Goal: Task Accomplishment & Management: Use online tool/utility

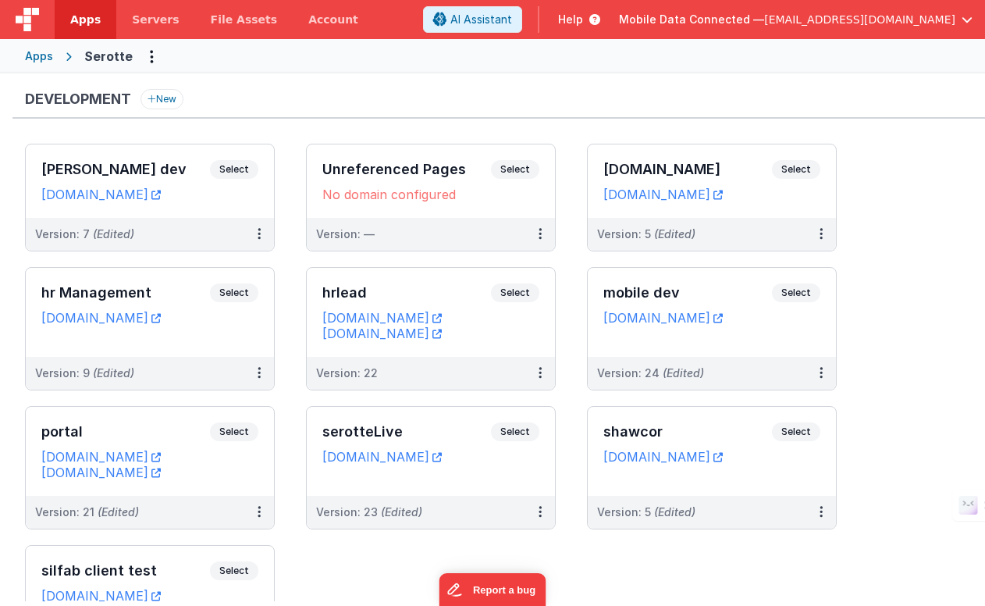
scroll to position [607, 0]
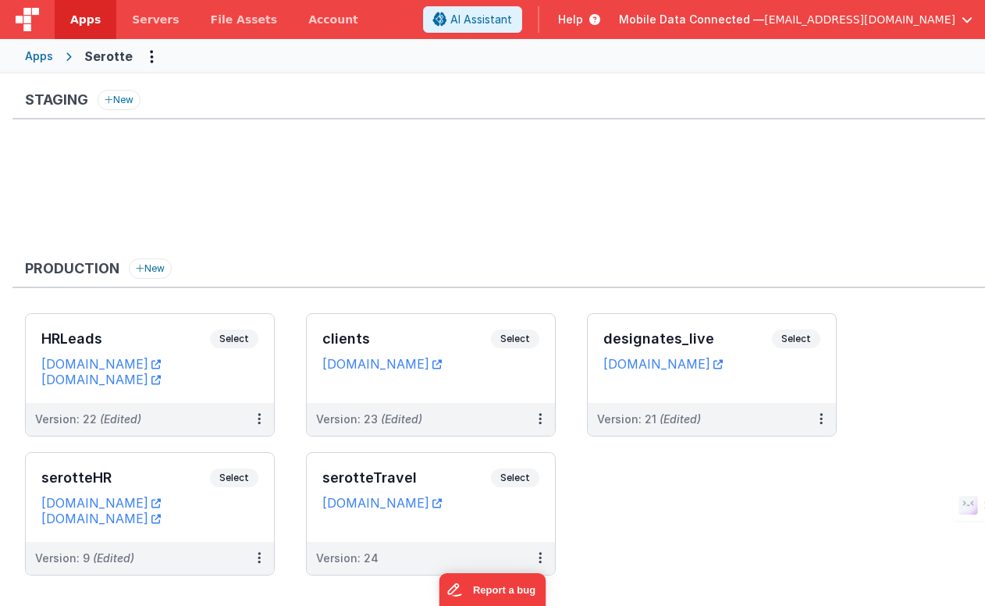
click at [41, 56] on div "Apps" at bounding box center [39, 56] width 28 height 16
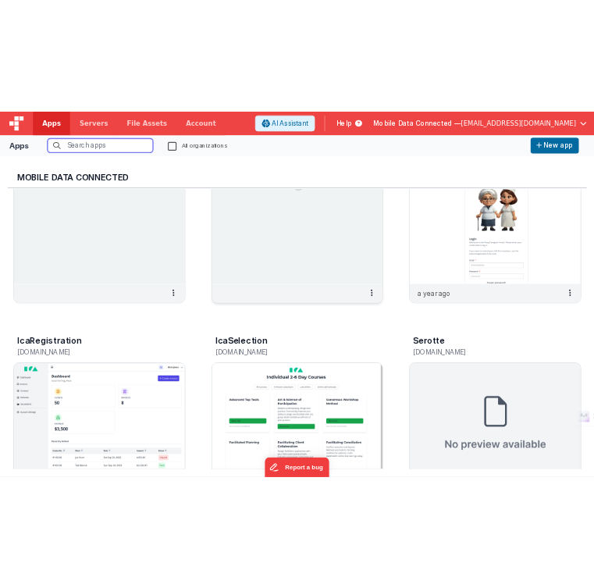
scroll to position [96, 0]
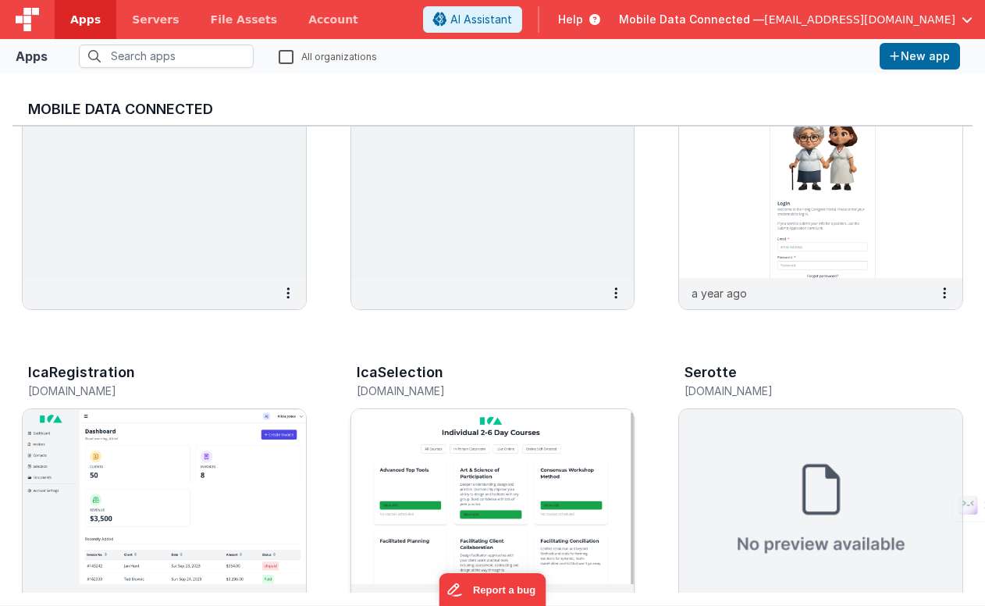
click at [415, 424] on img at bounding box center [492, 496] width 283 height 175
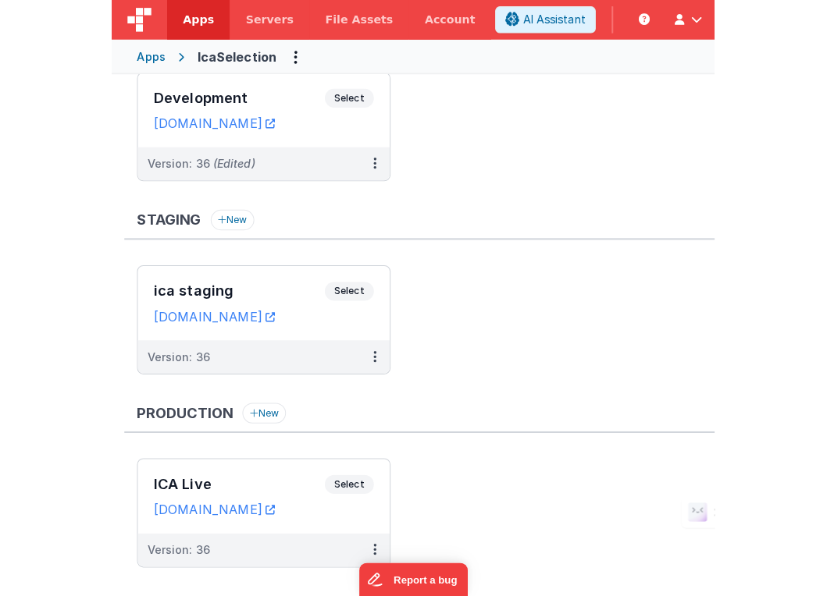
scroll to position [72, 0]
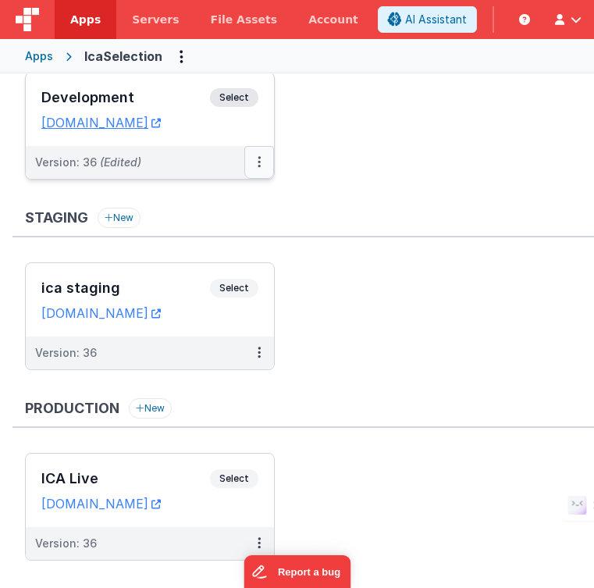
click at [258, 162] on icon at bounding box center [259, 162] width 3 height 1
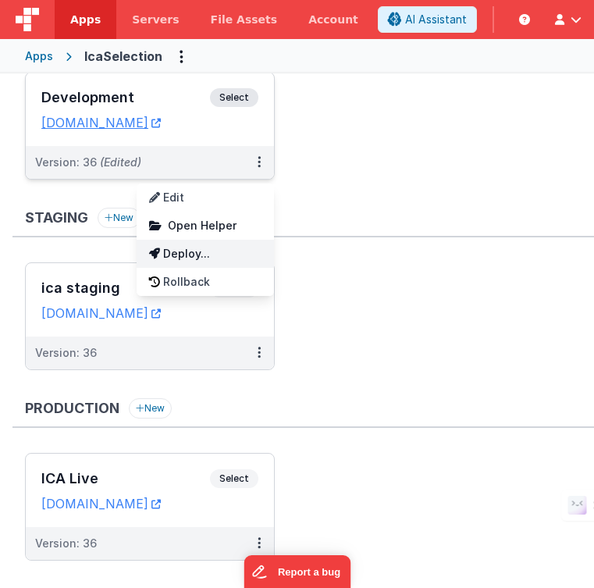
click at [213, 251] on link "Deploy..." at bounding box center [205, 254] width 137 height 28
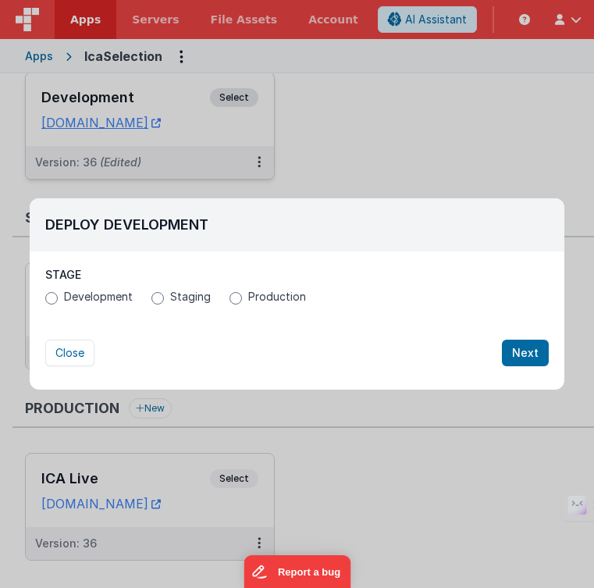
click at [180, 294] on span "Staging" at bounding box center [190, 297] width 41 height 16
click at [164, 294] on input "Staging" at bounding box center [157, 298] width 12 height 12
radio input "true"
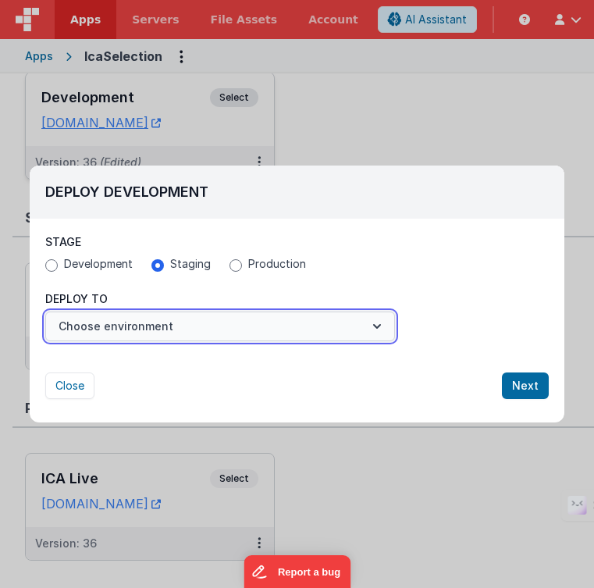
click at [173, 328] on button "Choose environment" at bounding box center [220, 327] width 350 height 30
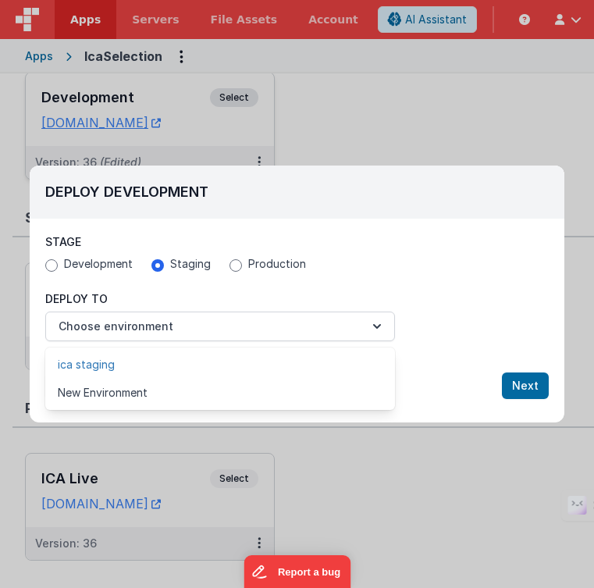
click at [153, 365] on link "ica staging" at bounding box center [220, 365] width 350 height 28
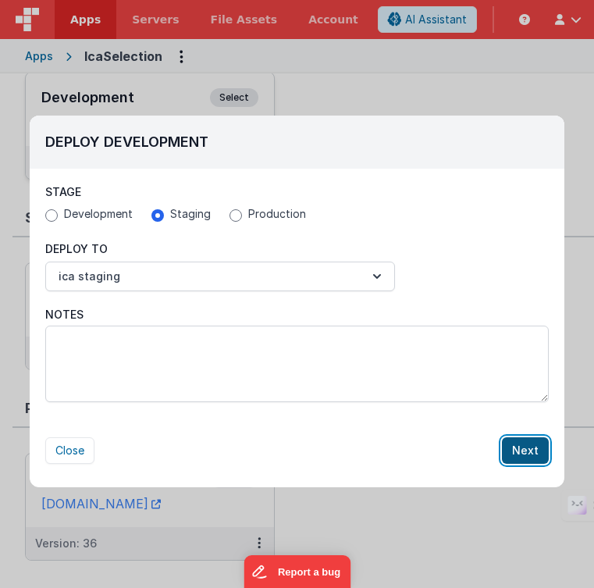
click at [525, 451] on button "Next" at bounding box center [525, 450] width 47 height 27
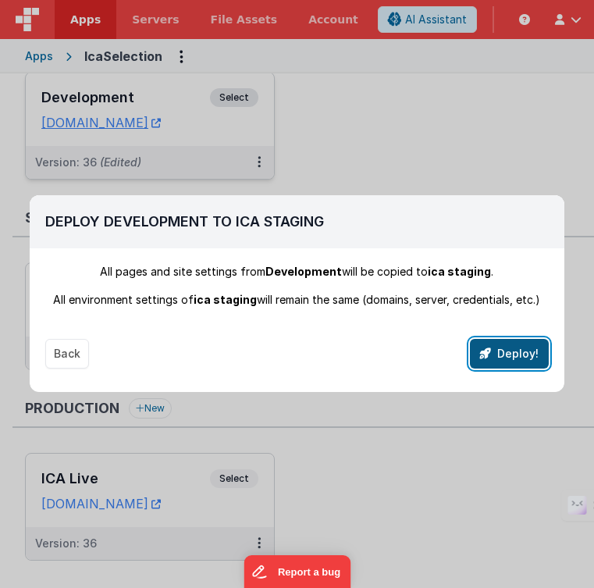
click at [504, 356] on button "Deploy!" at bounding box center [509, 354] width 79 height 30
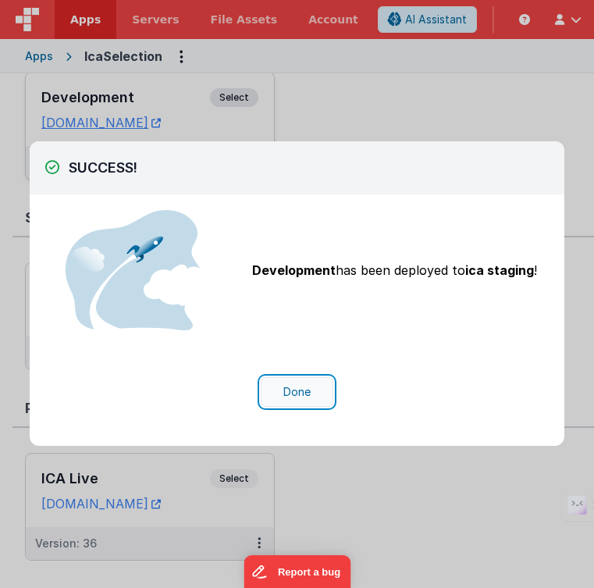
click at [292, 390] on button "Done" at bounding box center [297, 392] width 73 height 30
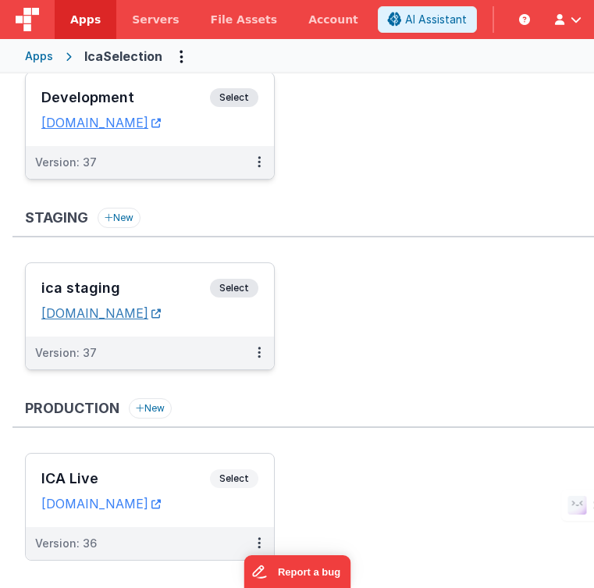
click at [161, 314] on link "[DOMAIN_NAME]" at bounding box center [100, 313] width 119 height 16
